Goal: Task Accomplishment & Management: Manage account settings

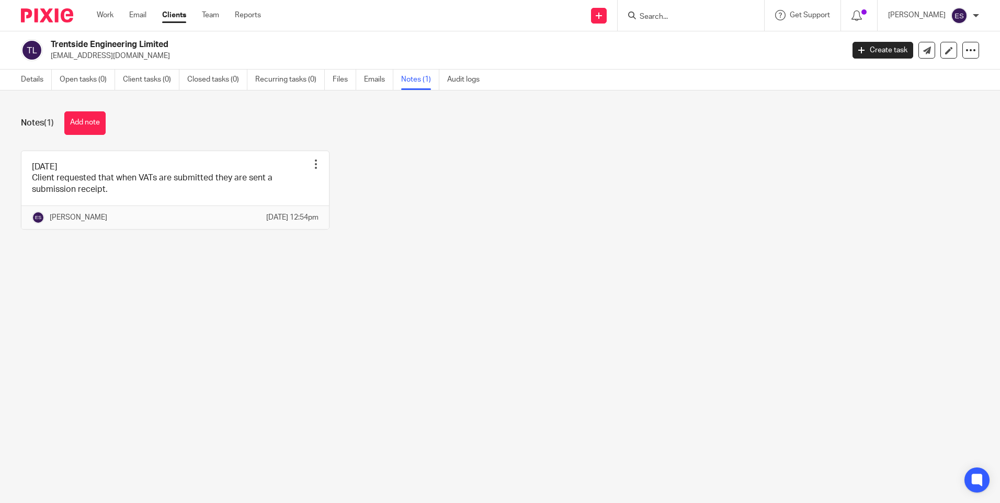
click at [467, 195] on div "[DATE] Client requested that when VATs are submitted they are sent a submission…" at bounding box center [492, 198] width 974 height 95
click at [857, 17] on icon at bounding box center [856, 15] width 10 height 10
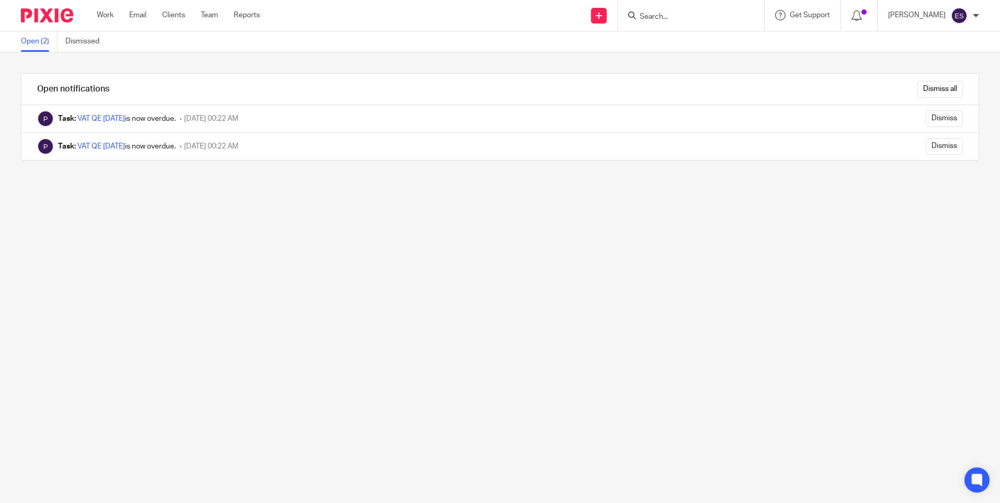
click at [745, 268] on div "Open notifications Dismiss all Task: VAT QE 30.06.2025 is now overdue. 01 Augus…" at bounding box center [500, 277] width 1000 height 451
click at [928, 87] on input "Dismiss all" at bounding box center [939, 89] width 45 height 17
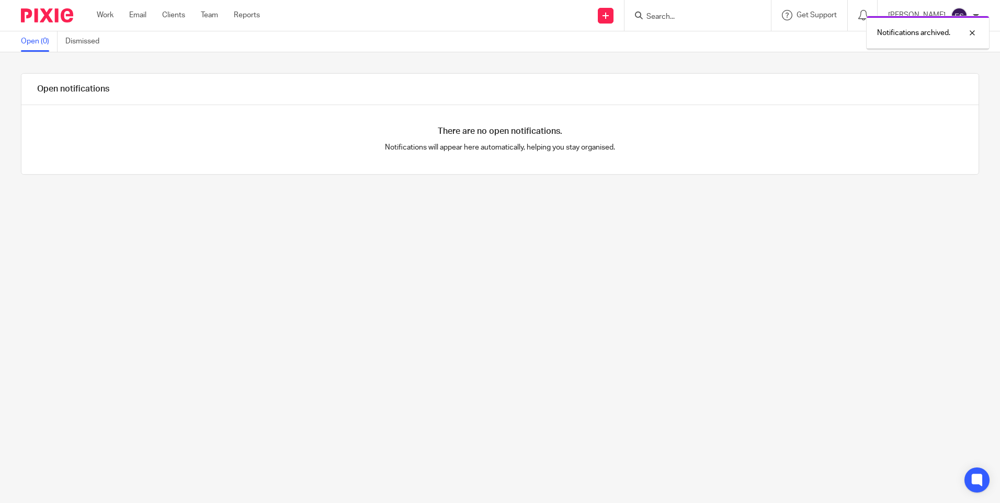
click at [521, 322] on div "Open notifications There are no open notifications. Notifications will appear h…" at bounding box center [500, 277] width 1000 height 451
click at [86, 10] on div at bounding box center [43, 15] width 86 height 31
click at [102, 19] on link "Work" at bounding box center [105, 15] width 17 height 10
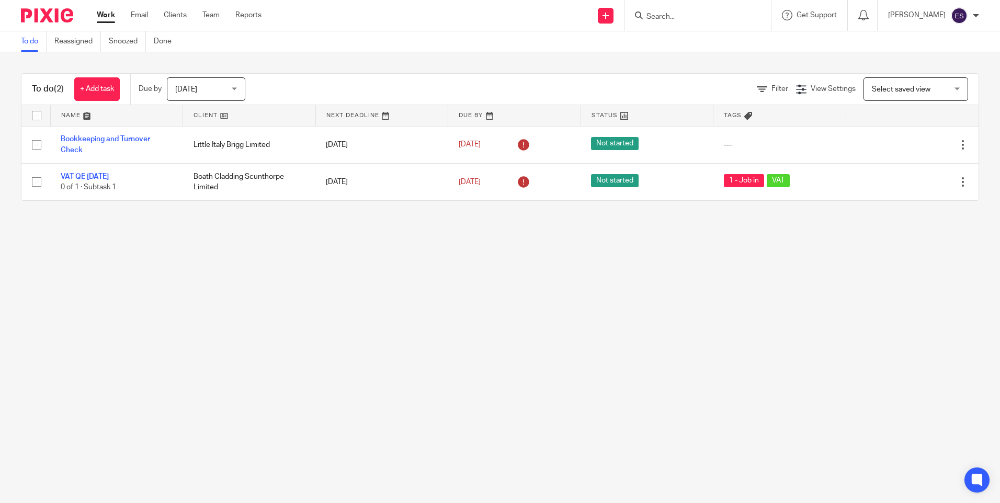
click at [696, 468] on main "To do Reassigned Snoozed Done To do (2) + Add task Due by Today Today Today Tom…" at bounding box center [500, 251] width 1000 height 503
